Goal: Navigation & Orientation: Find specific page/section

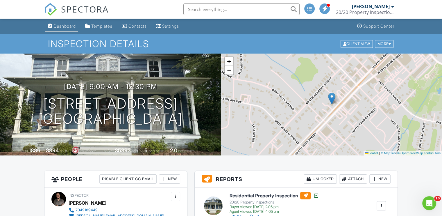
click at [63, 25] on div "Dashboard" at bounding box center [65, 26] width 22 height 5
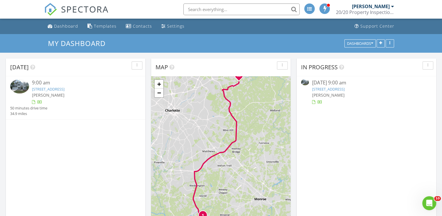
click at [65, 89] on link "8713 south Providence Rd, Waxhaw, NC 28173" at bounding box center [48, 88] width 33 height 5
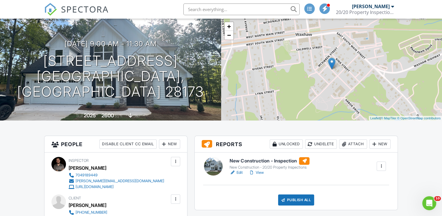
scroll to position [47, 0]
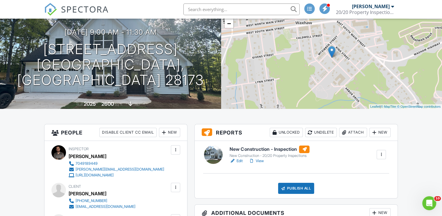
click at [263, 162] on link "View" at bounding box center [256, 161] width 15 height 6
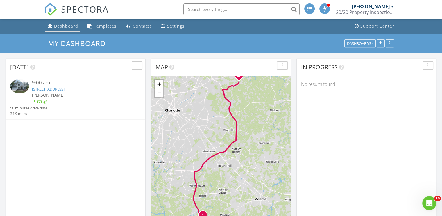
click at [64, 26] on div "Dashboard" at bounding box center [66, 26] width 24 height 6
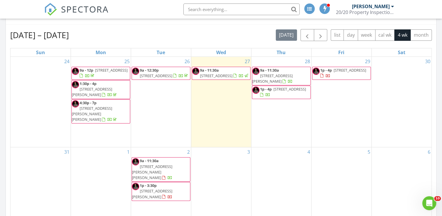
scroll to position [227, 0]
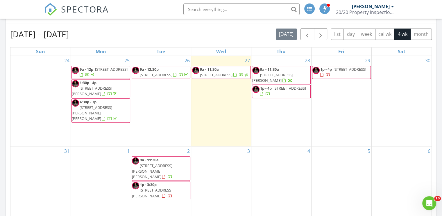
click at [101, 70] on span "[STREET_ADDRESS]" at bounding box center [111, 69] width 33 height 5
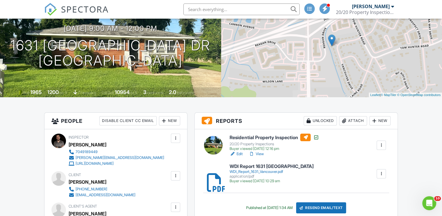
click at [261, 153] on link "View" at bounding box center [256, 154] width 15 height 6
